Goal: Information Seeking & Learning: Stay updated

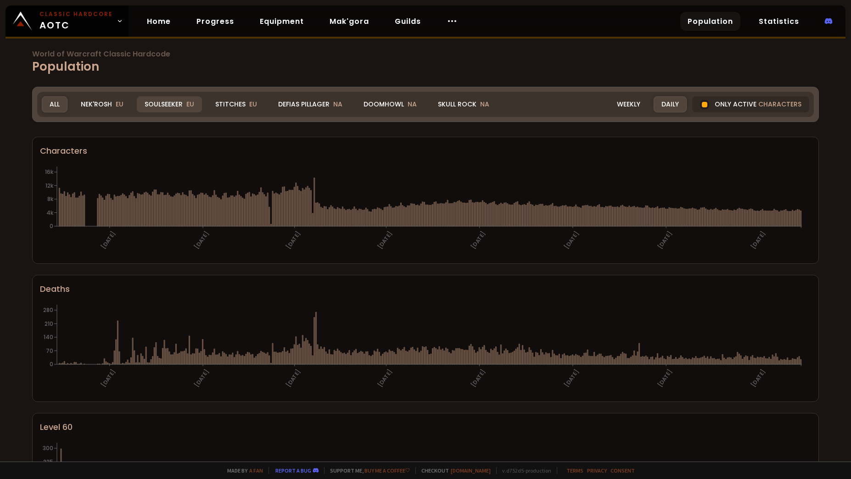
click at [148, 103] on div "Soulseeker EU" at bounding box center [169, 104] width 65 height 16
click at [114, 107] on div "Nek'Rosh EU" at bounding box center [102, 104] width 58 height 16
click at [104, 105] on div "Nek'Rosh EU" at bounding box center [102, 104] width 58 height 16
click at [118, 106] on span "EU" at bounding box center [120, 104] width 8 height 9
click at [107, 106] on div "Nek'Rosh EU" at bounding box center [102, 104] width 58 height 16
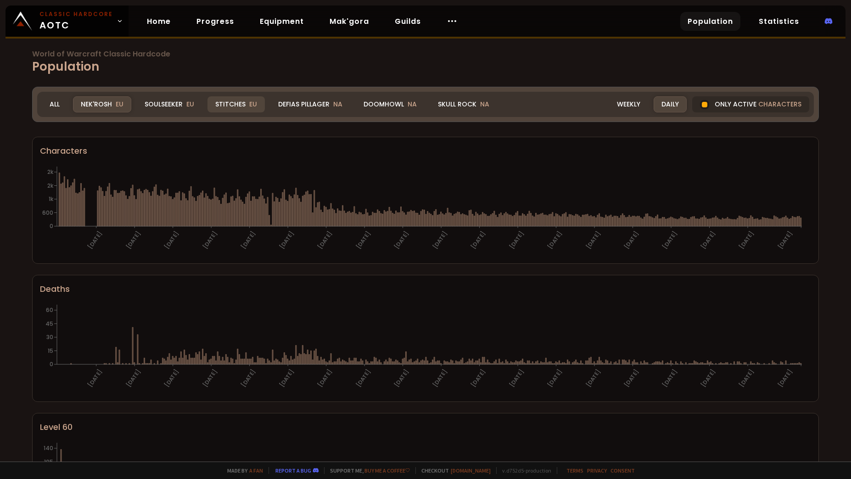
click at [238, 103] on div "Stitches EU" at bounding box center [236, 104] width 57 height 16
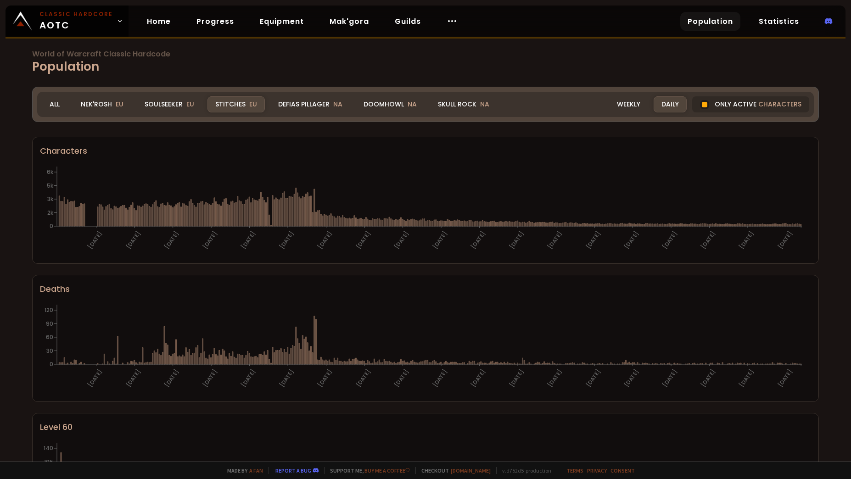
click at [163, 102] on div "Soulseeker EU" at bounding box center [169, 104] width 65 height 16
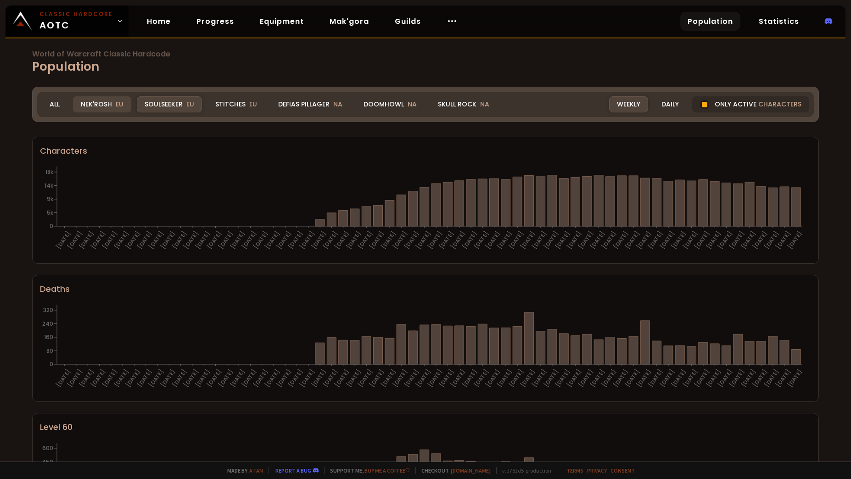
click at [96, 105] on div "Nek'Rosh EU" at bounding box center [102, 104] width 58 height 16
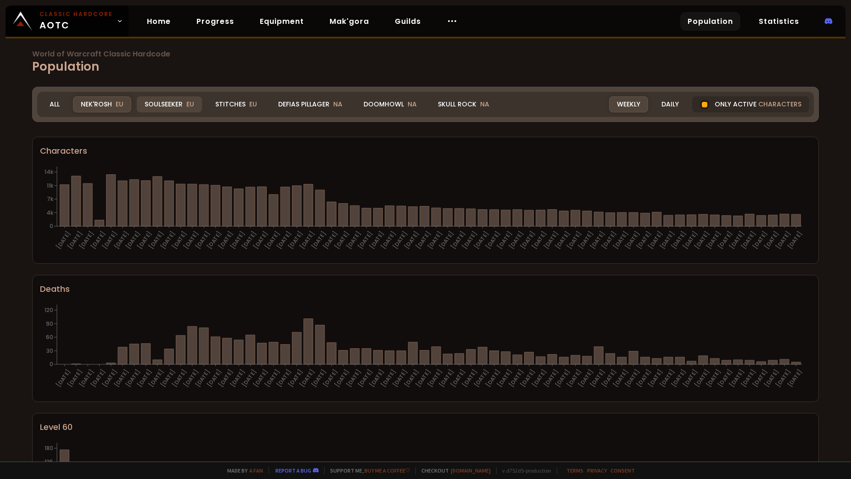
click at [167, 111] on div "Soulseeker EU" at bounding box center [169, 104] width 65 height 16
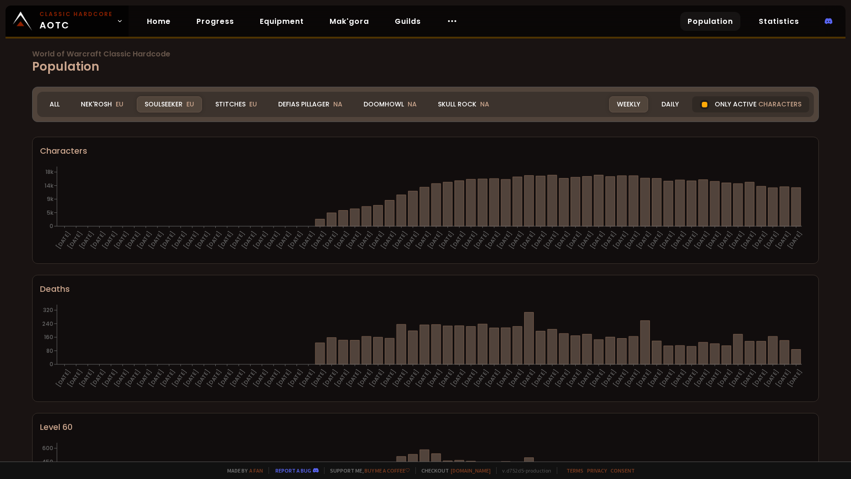
click at [659, 108] on div "Daily" at bounding box center [670, 104] width 33 height 16
